Goal: Transaction & Acquisition: Book appointment/travel/reservation

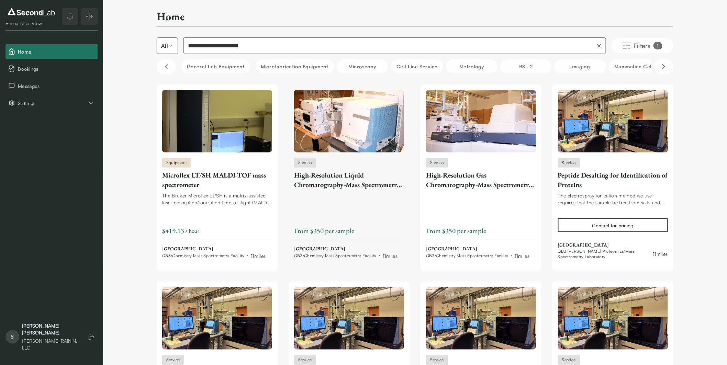
click at [341, 184] on div "High-Resolution Liquid Chromatography-Mass Spectrometry (LC-MS)" at bounding box center [349, 179] width 110 height 19
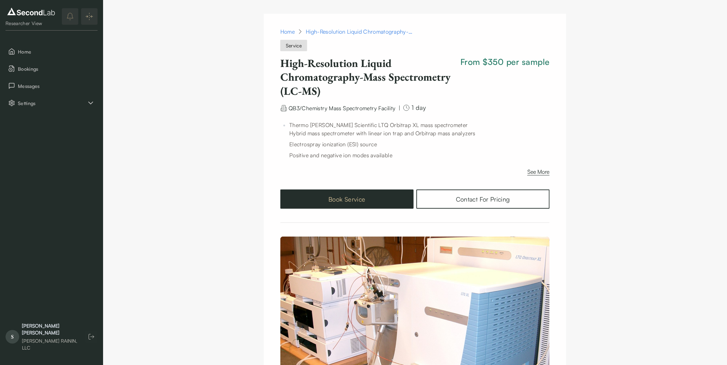
click at [344, 198] on button "Book Service" at bounding box center [346, 199] width 133 height 19
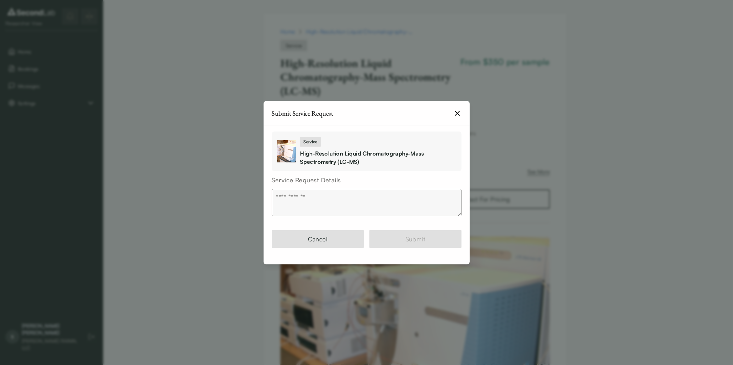
click at [280, 193] on textarea at bounding box center [367, 202] width 190 height 27
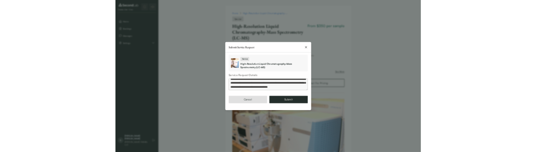
scroll to position [31, 0]
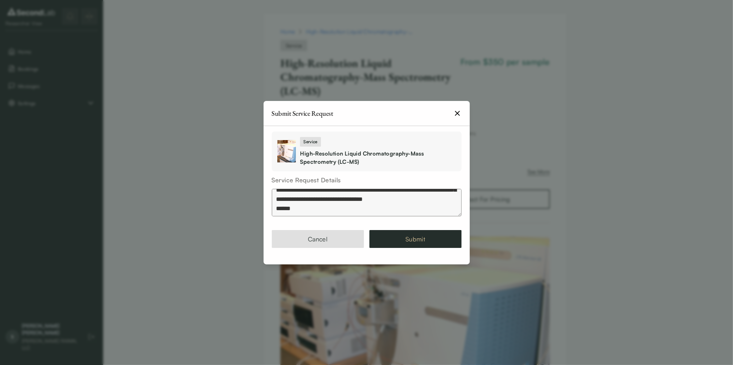
type textarea "**********"
click at [428, 238] on button "Submit" at bounding box center [415, 239] width 92 height 18
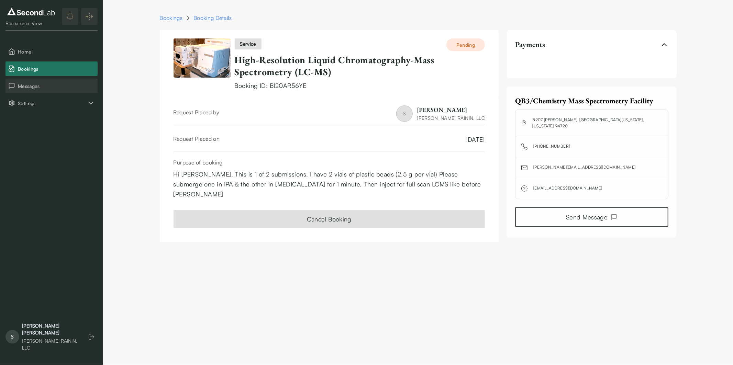
click at [26, 87] on span "Messages" at bounding box center [56, 85] width 77 height 7
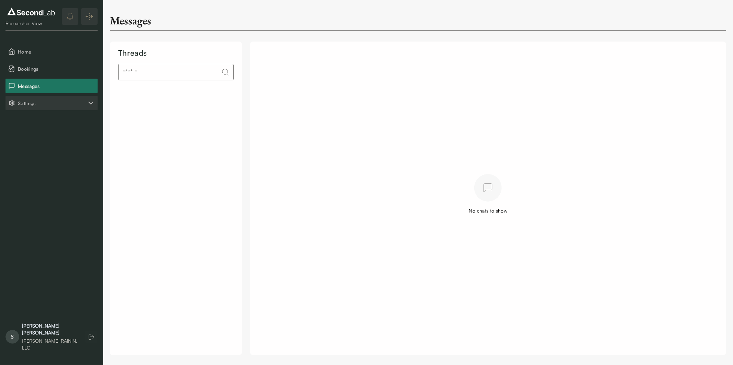
click at [90, 102] on icon "Settings" at bounding box center [91, 103] width 8 height 8
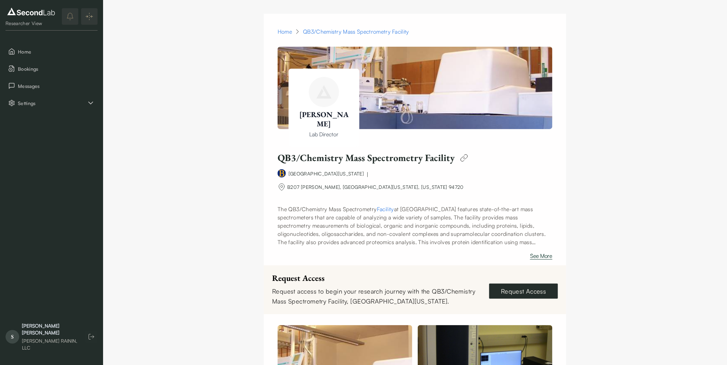
click at [535, 152] on button "See More" at bounding box center [541, 257] width 22 height 11
